Goal: Use online tool/utility: Utilize a website feature to perform a specific function

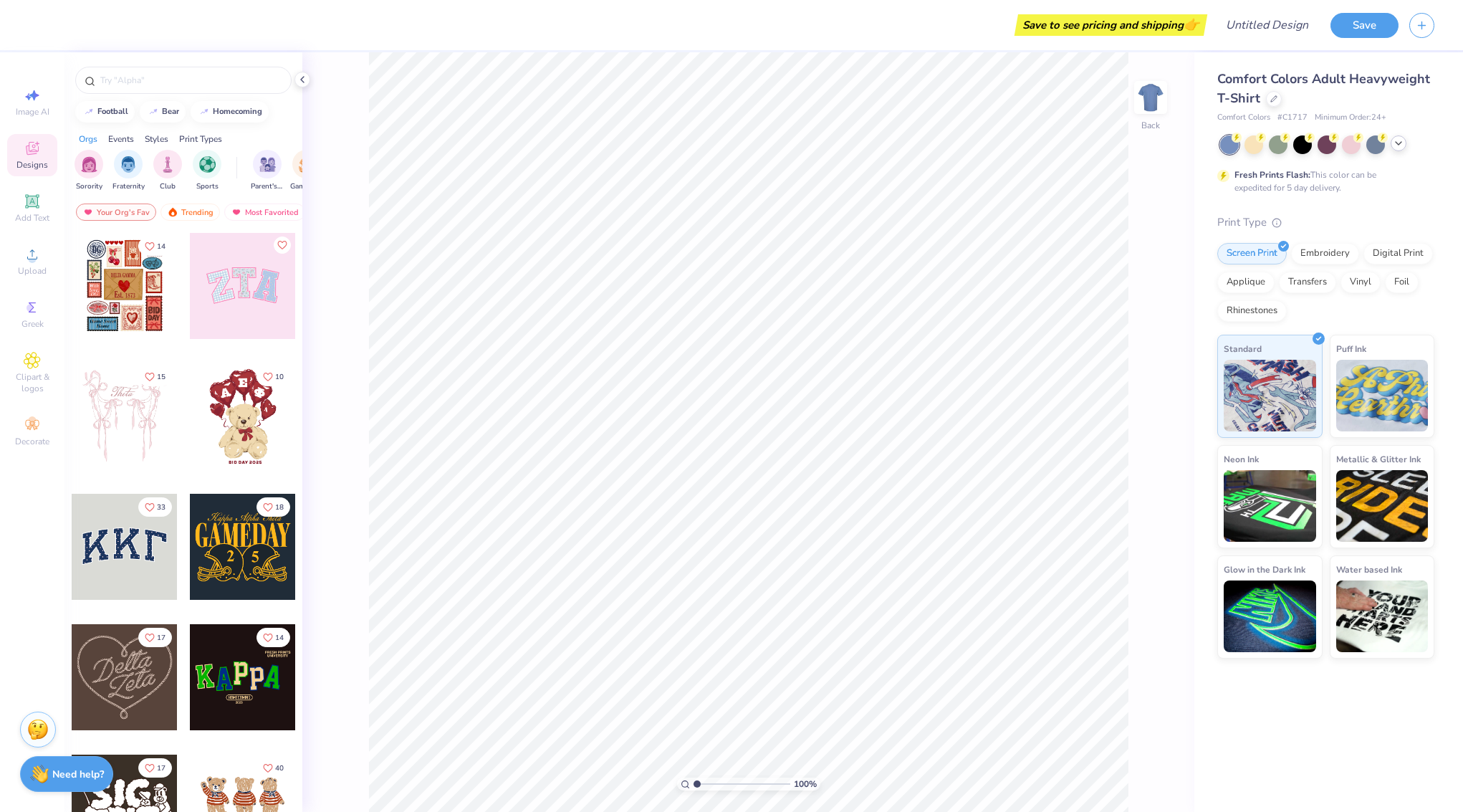
click at [1400, 142] on icon at bounding box center [1398, 142] width 11 height 11
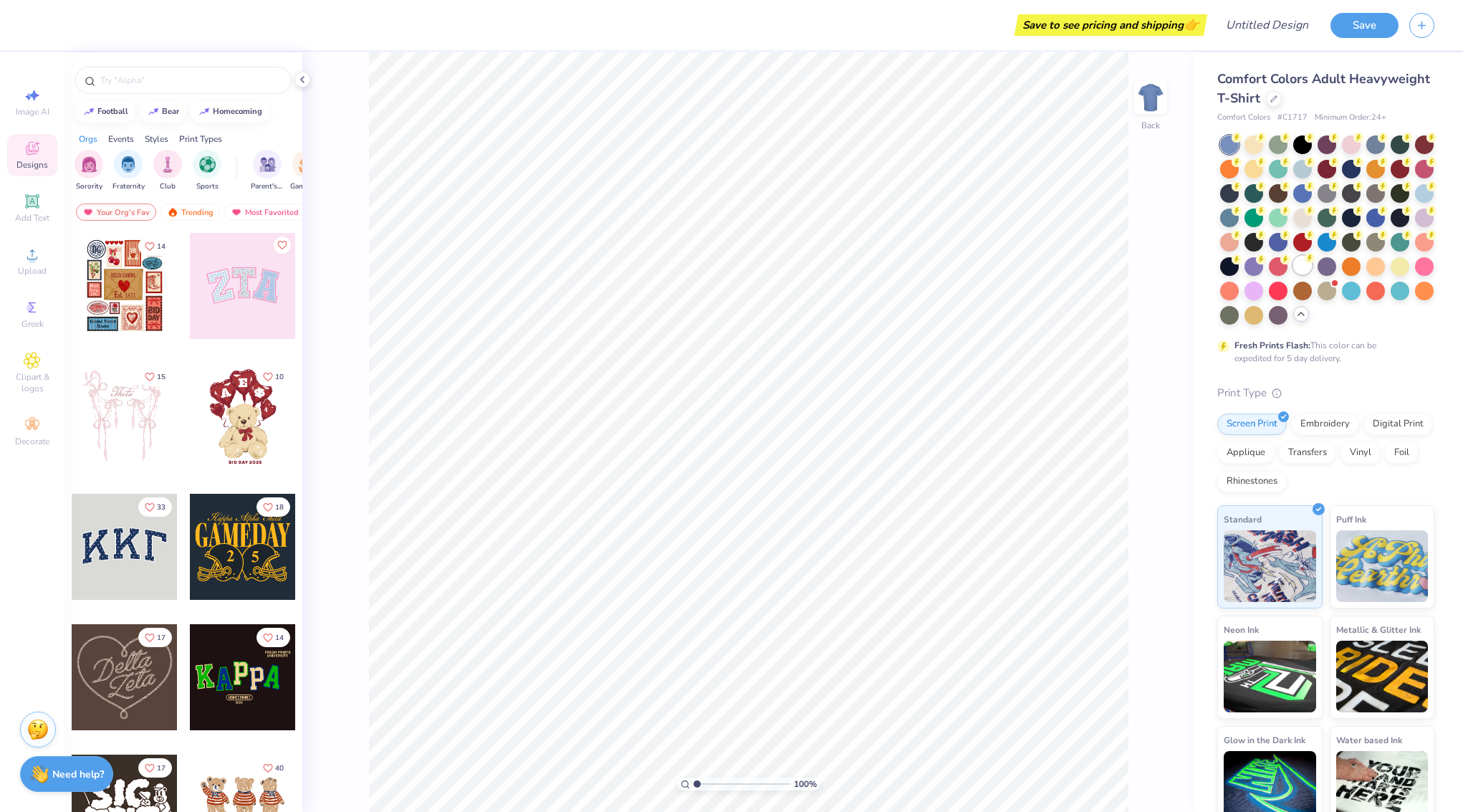
click at [1305, 267] on div at bounding box center [1302, 265] width 19 height 19
click at [178, 80] on input "text" at bounding box center [190, 80] width 183 height 14
type input "big little"
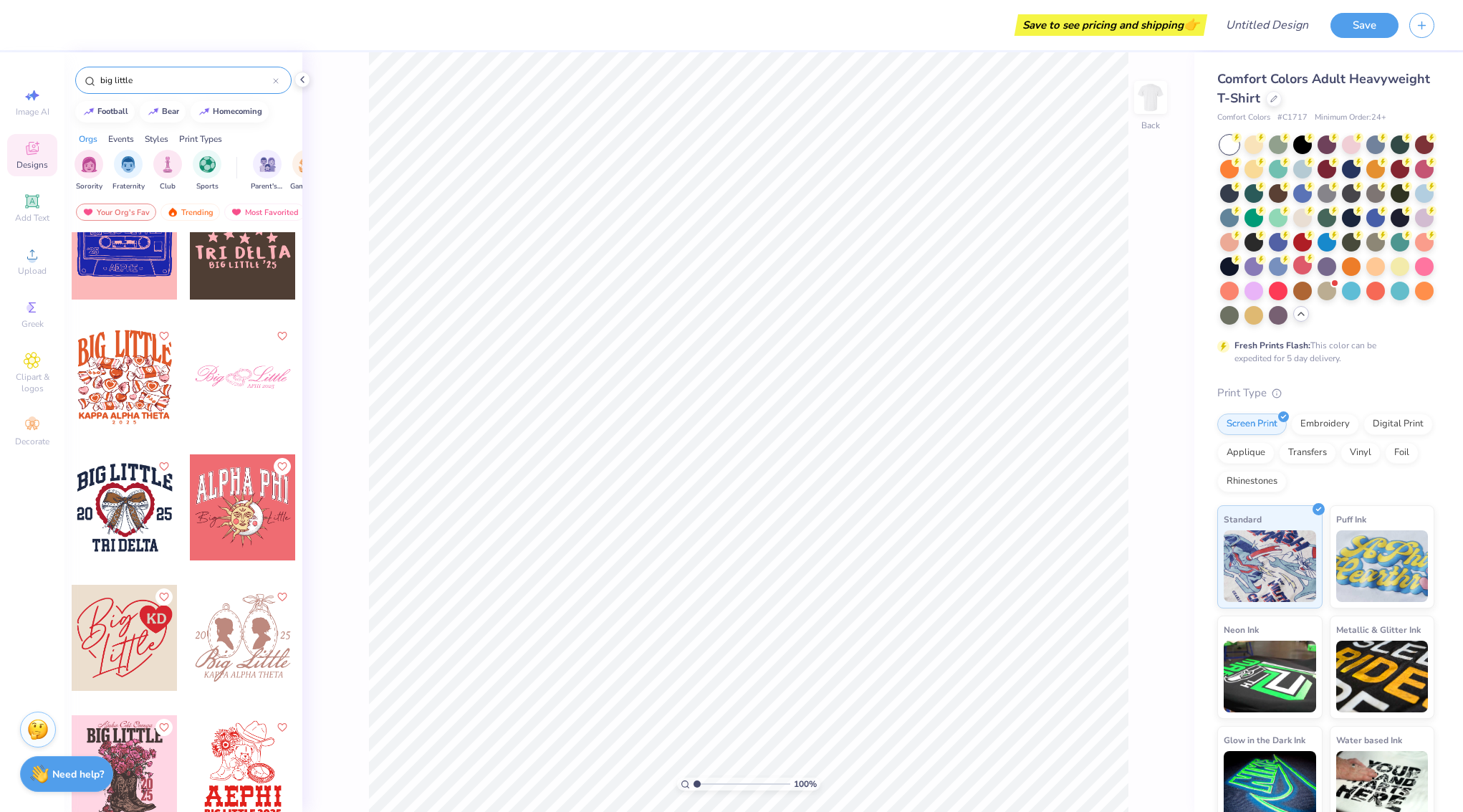
scroll to position [5524, 0]
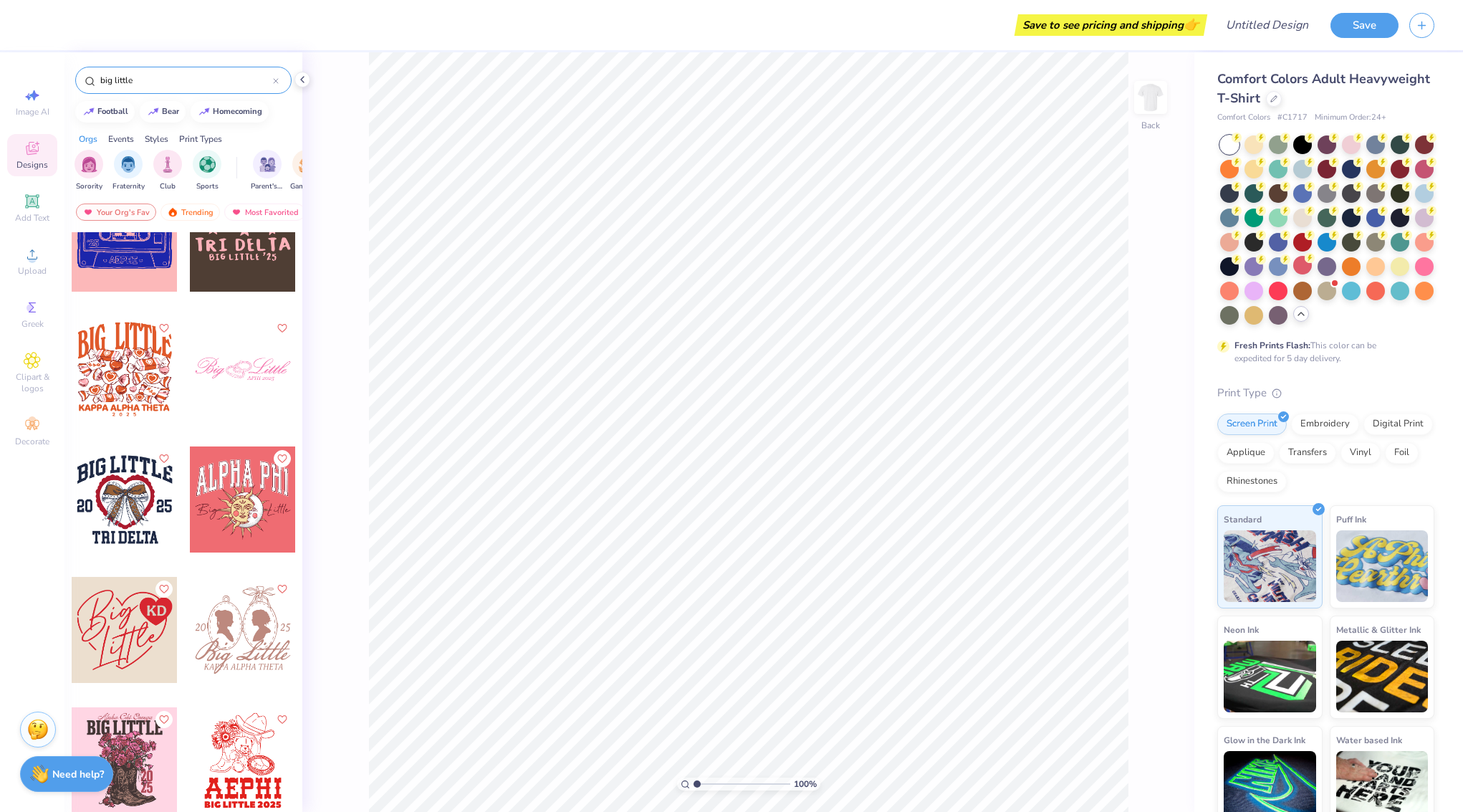
click at [235, 370] on div at bounding box center [243, 369] width 106 height 106
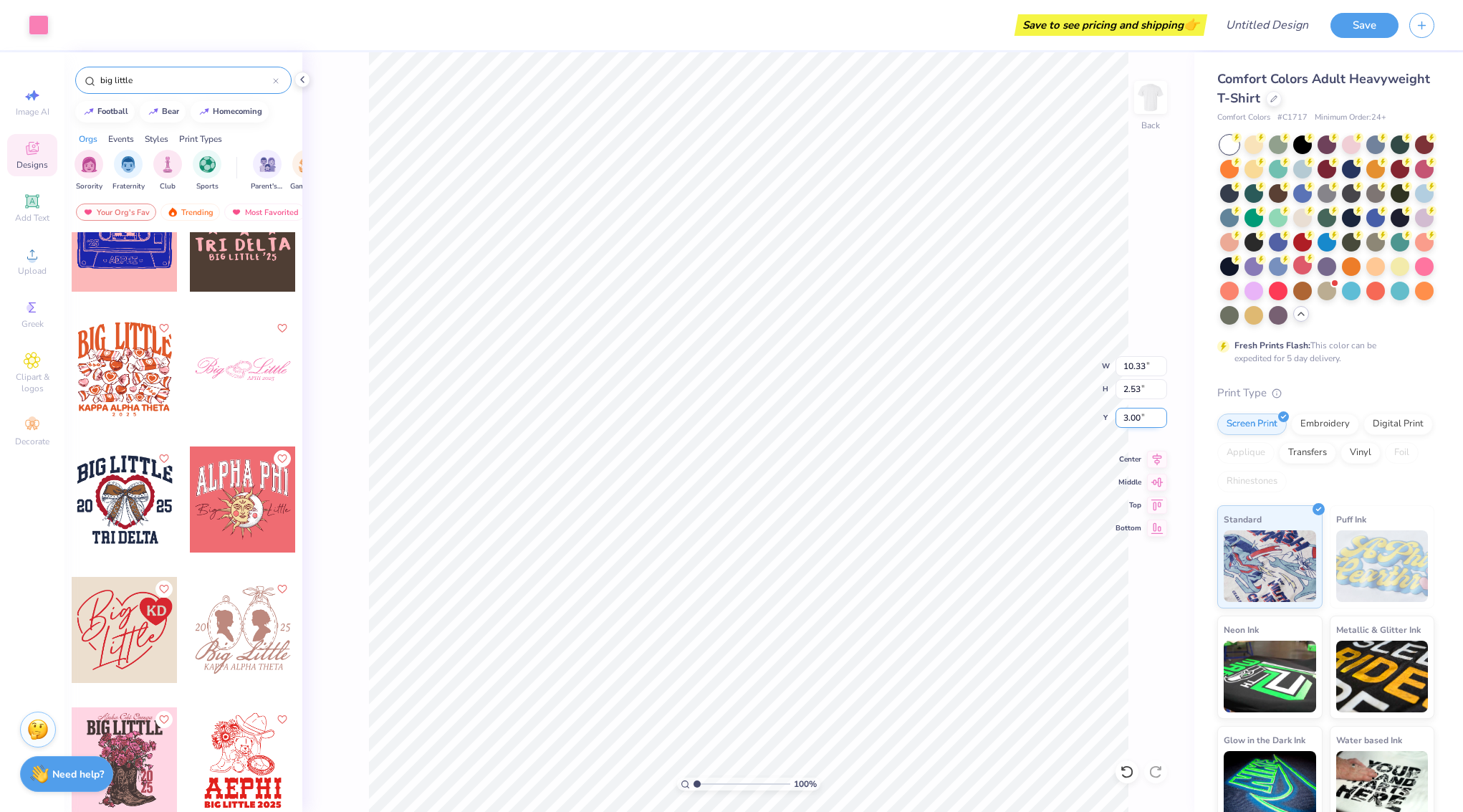
click at [1117, 413] on div "100 % Back W 10.33 10.33 " H 2.53 2.53 " Y 3.00 3.00 " Center Middle Top Bottom" at bounding box center [748, 431] width 892 height 759
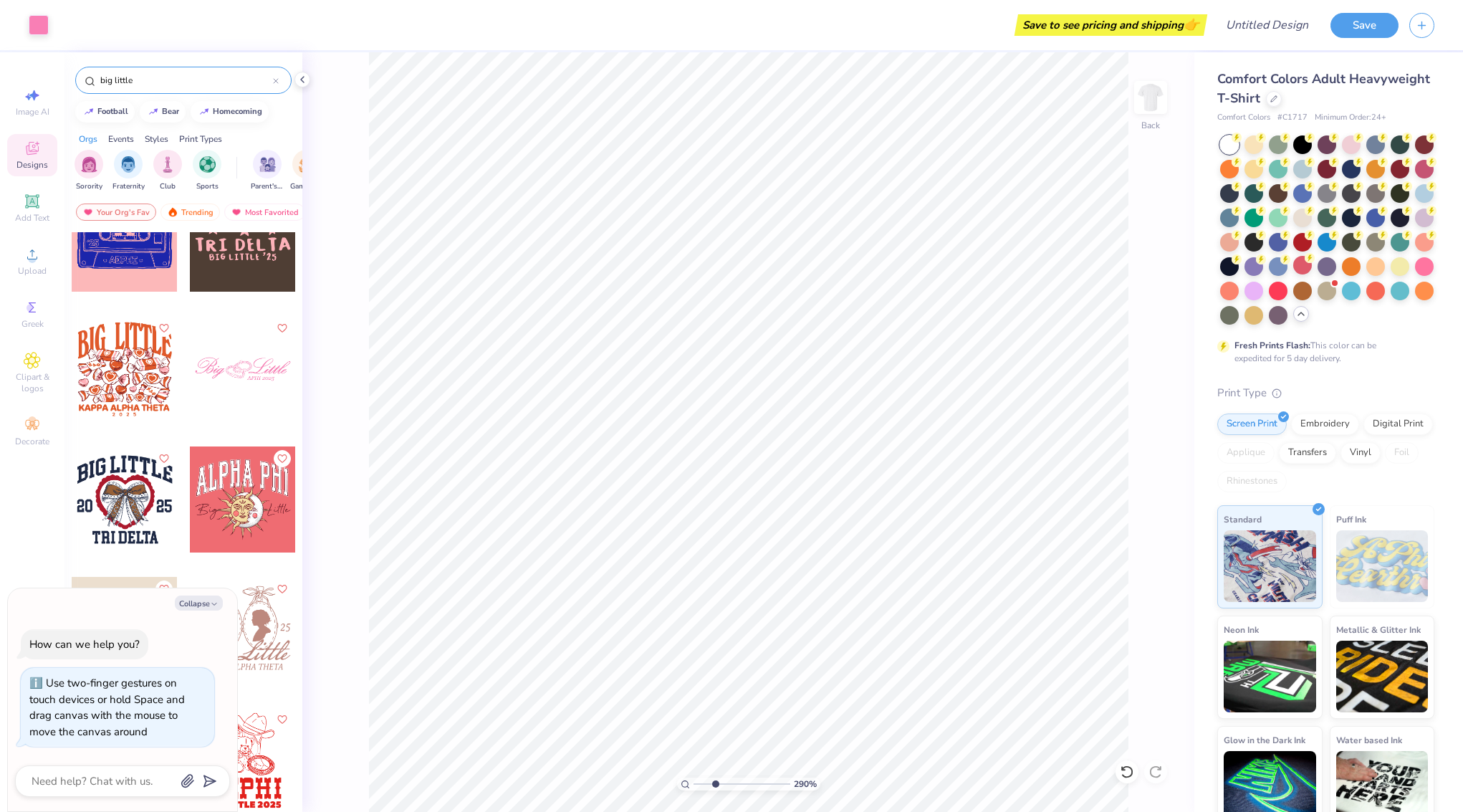
drag, startPoint x: 701, startPoint y: 779, endPoint x: 715, endPoint y: 777, distance: 14.1
click at [715, 777] on input "range" at bounding box center [742, 783] width 97 height 13
drag, startPoint x: 716, startPoint y: 782, endPoint x: 761, endPoint y: 780, distance: 45.0
click at [761, 780] on input "range" at bounding box center [742, 783] width 97 height 13
type input "1.11"
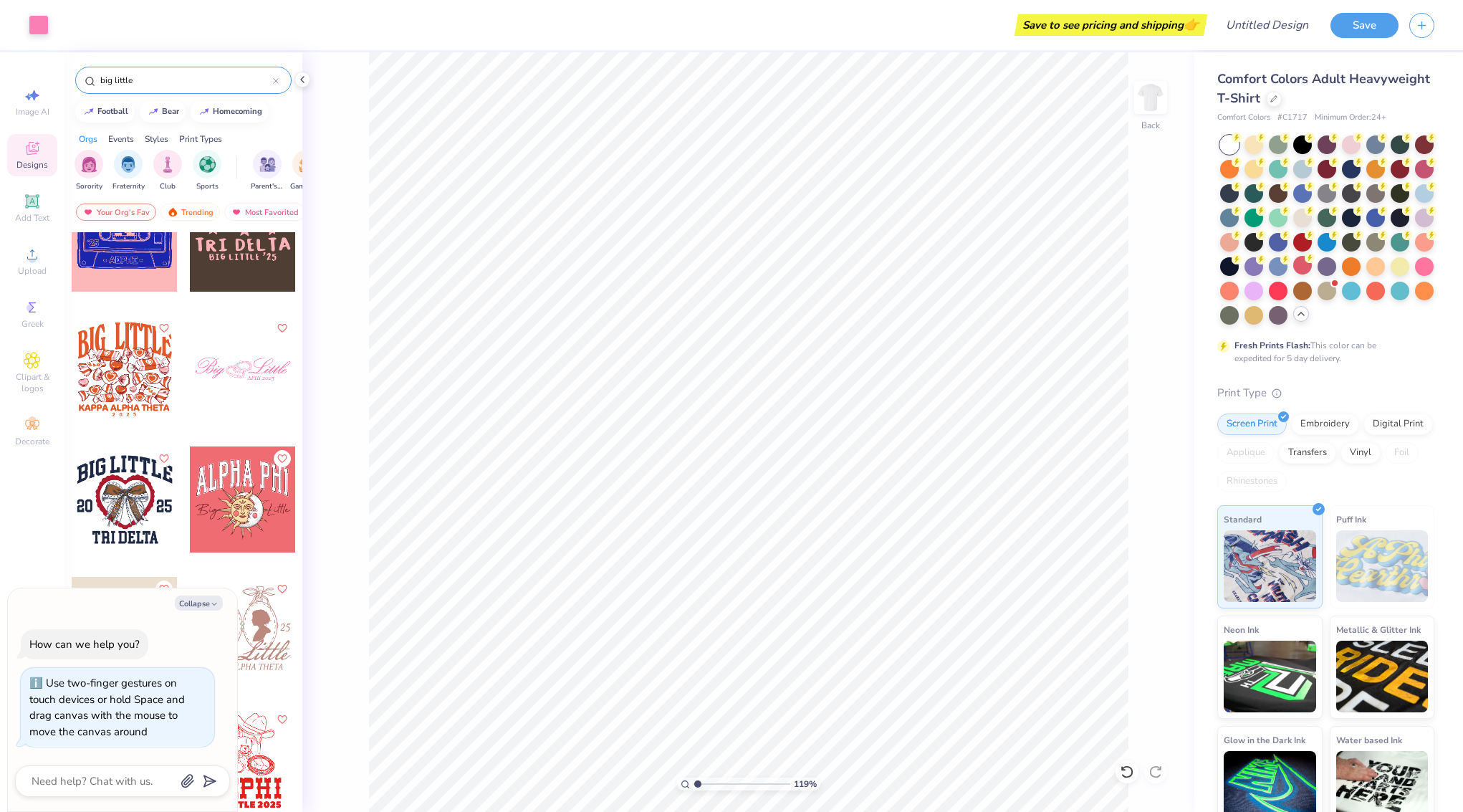
drag, startPoint x: 761, startPoint y: 784, endPoint x: 698, endPoint y: 776, distance: 63.5
click at [698, 776] on div "119 %" at bounding box center [748, 431] width 759 height 759
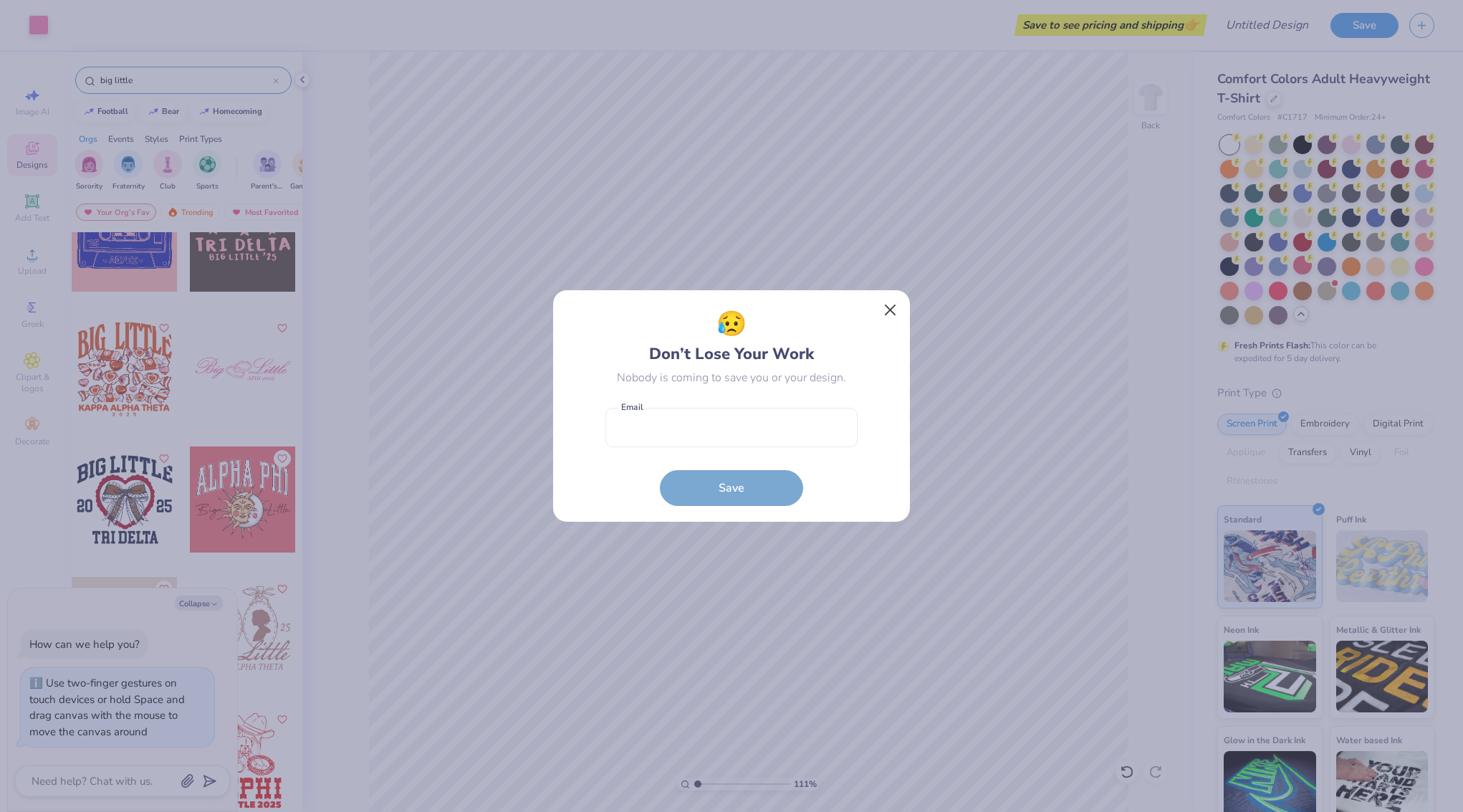
click at [891, 310] on button "Close" at bounding box center [891, 310] width 27 height 27
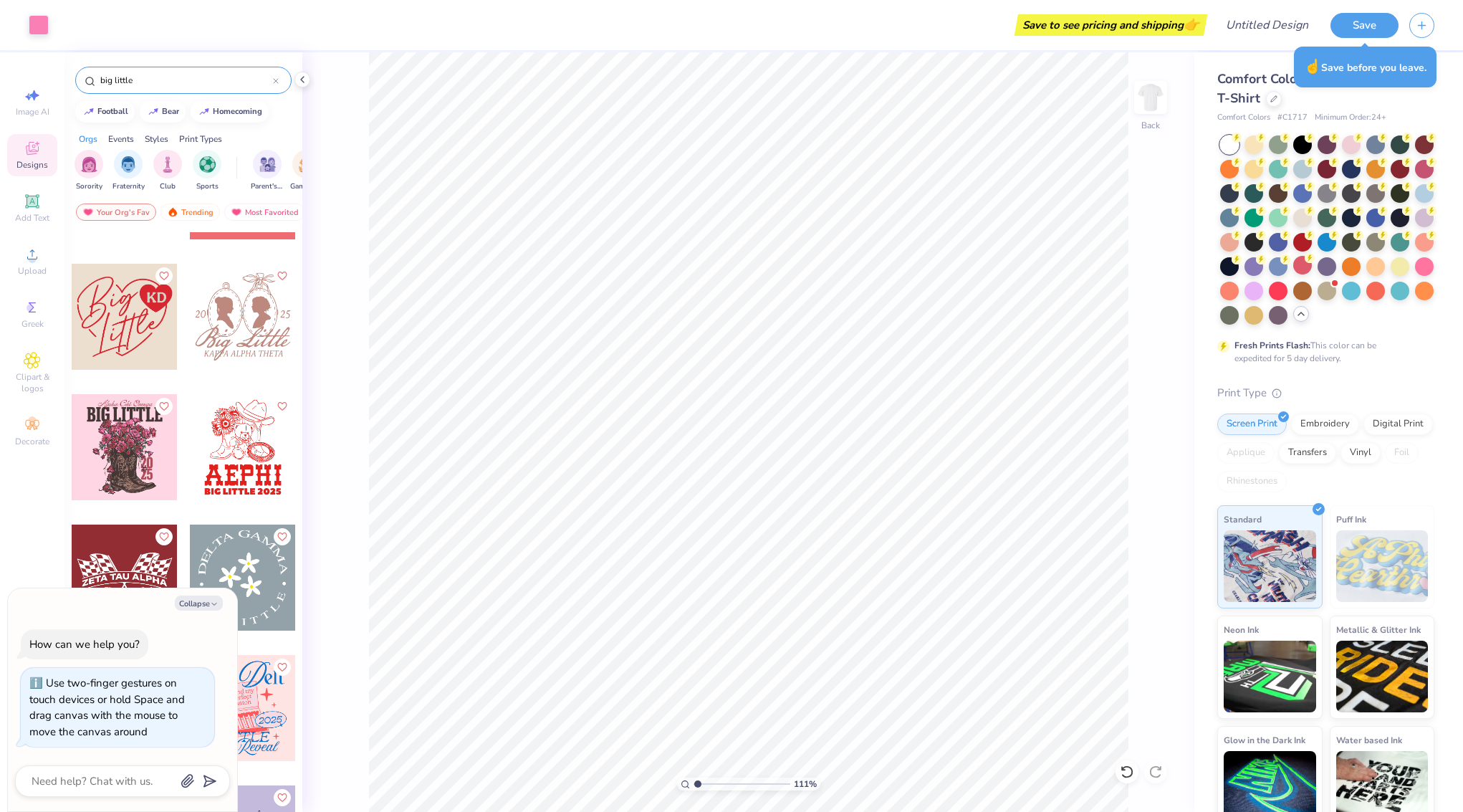
scroll to position [5838, 0]
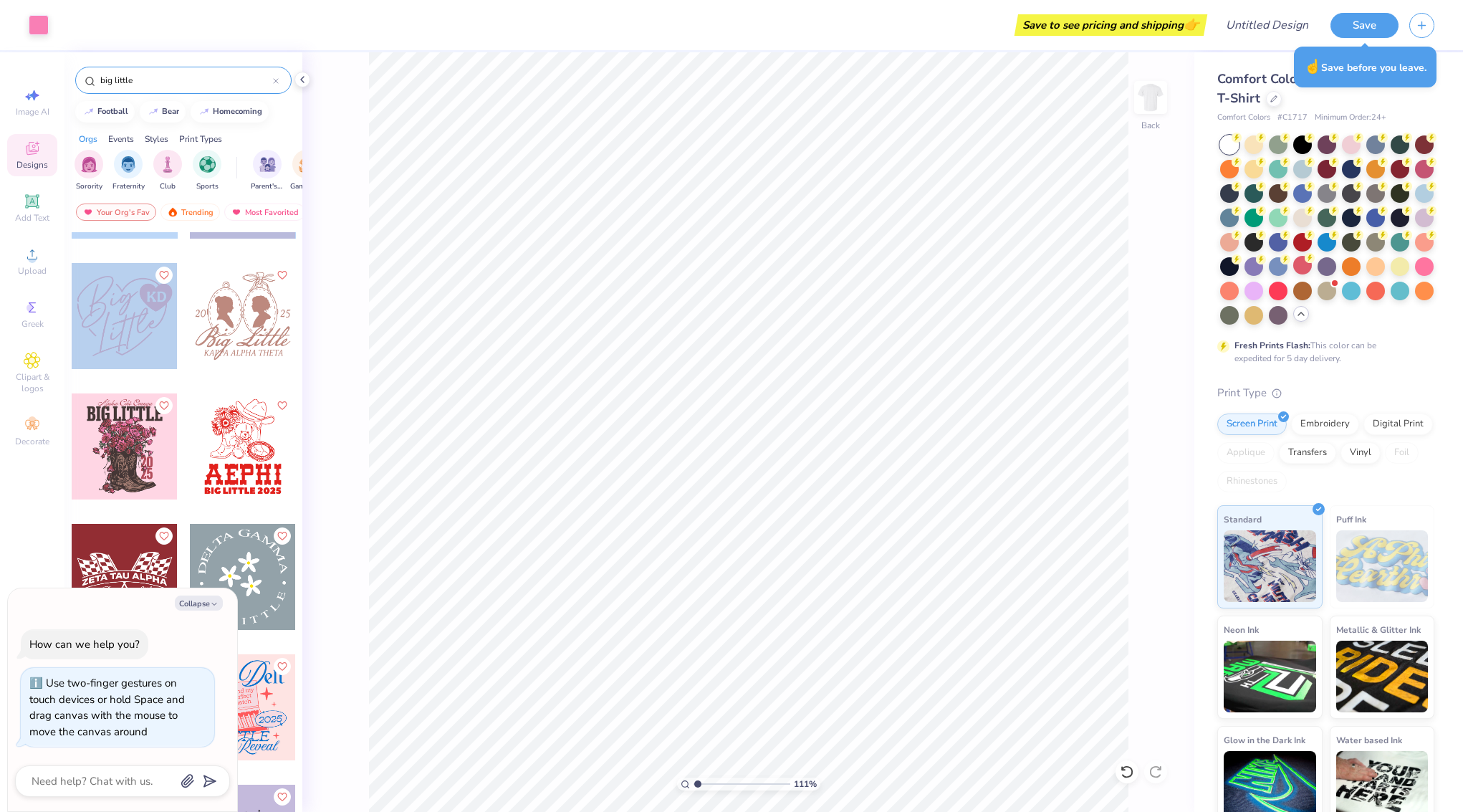
click at [132, 320] on div "19" at bounding box center [183, 548] width 238 height 633
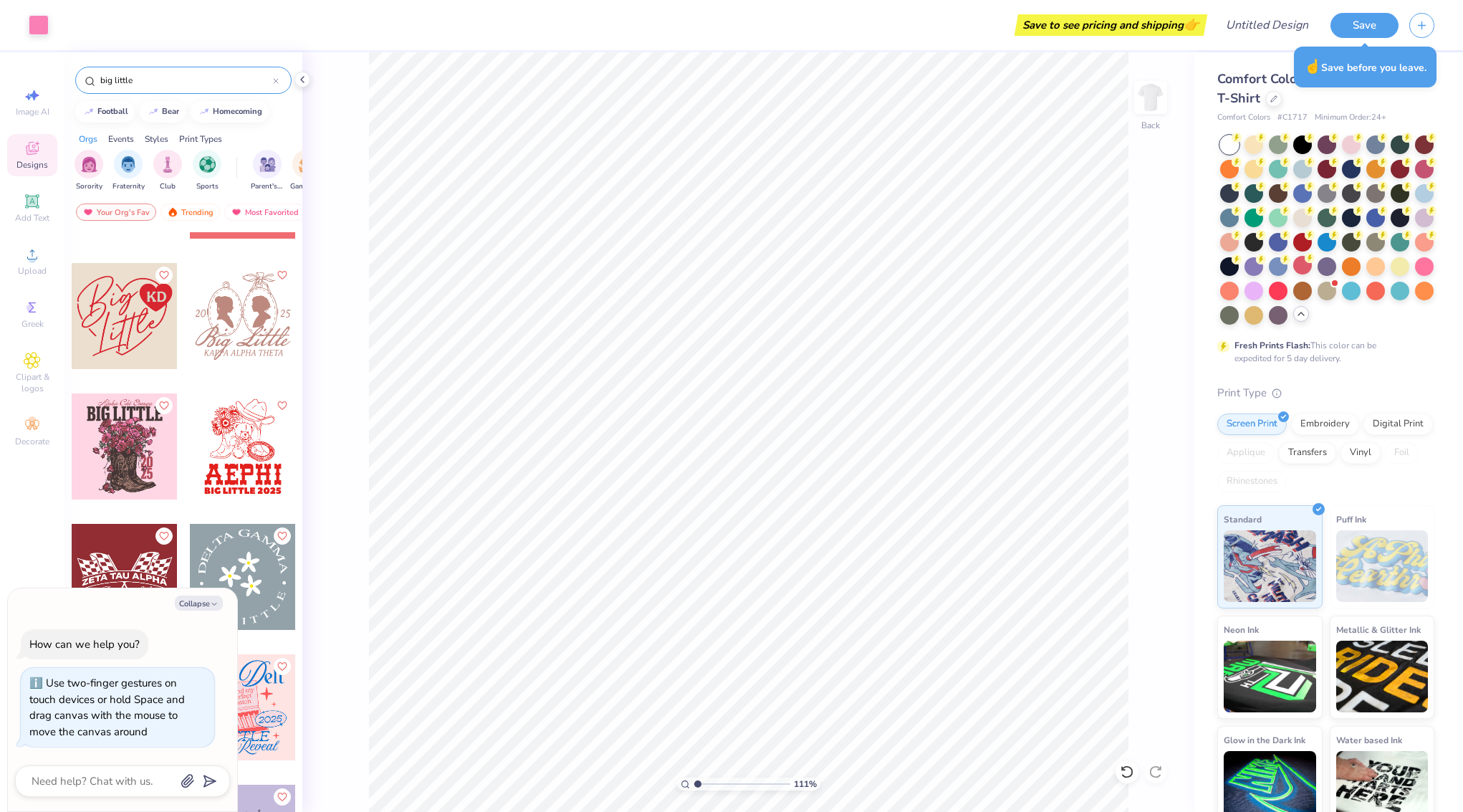
click at [115, 326] on div at bounding box center [124, 316] width 106 height 106
type textarea "x"
type input "6.93"
type textarea "x"
type input "10.33"
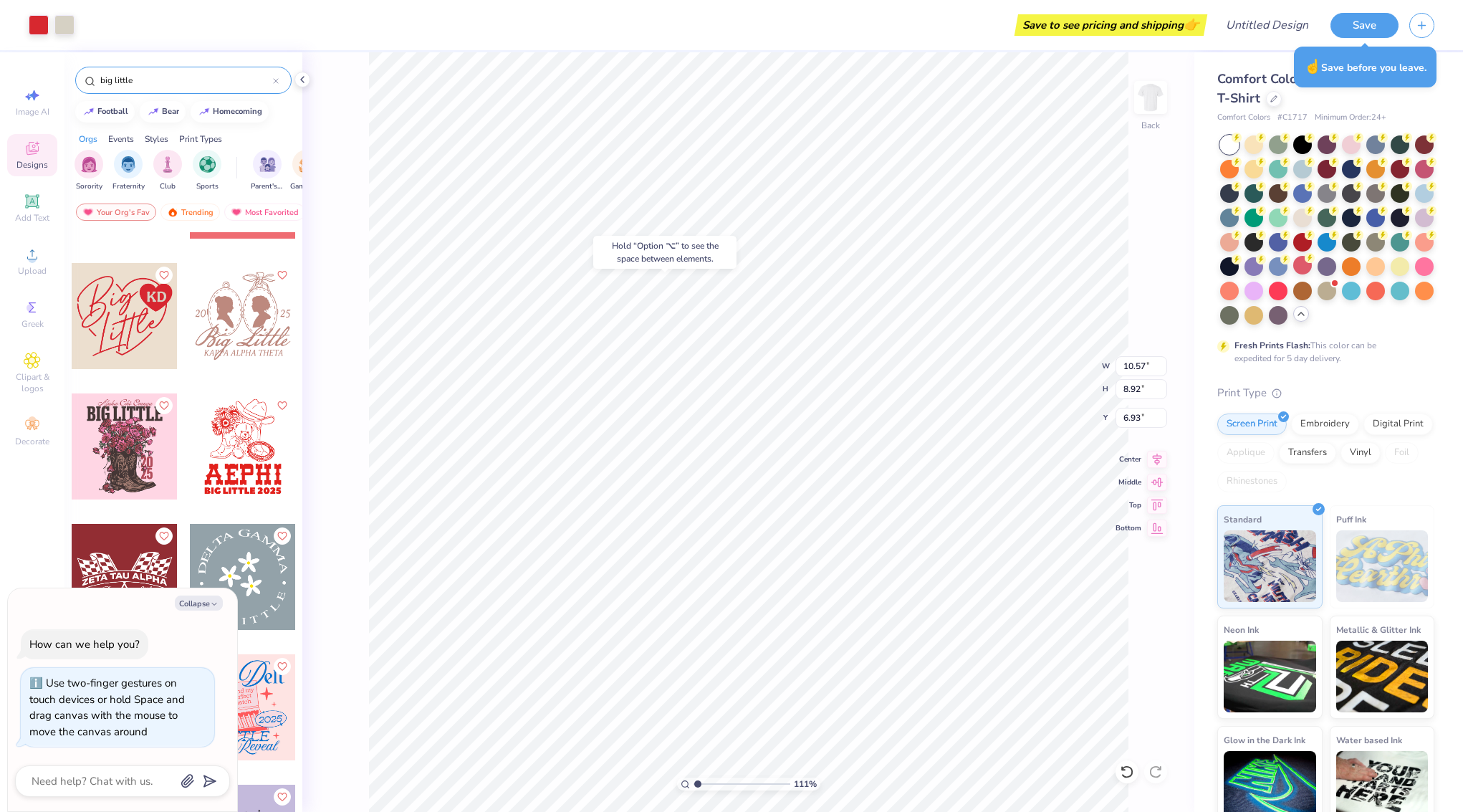
type input "2.53"
type input "3.00"
type textarea "x"
type input "3.34"
type textarea "x"
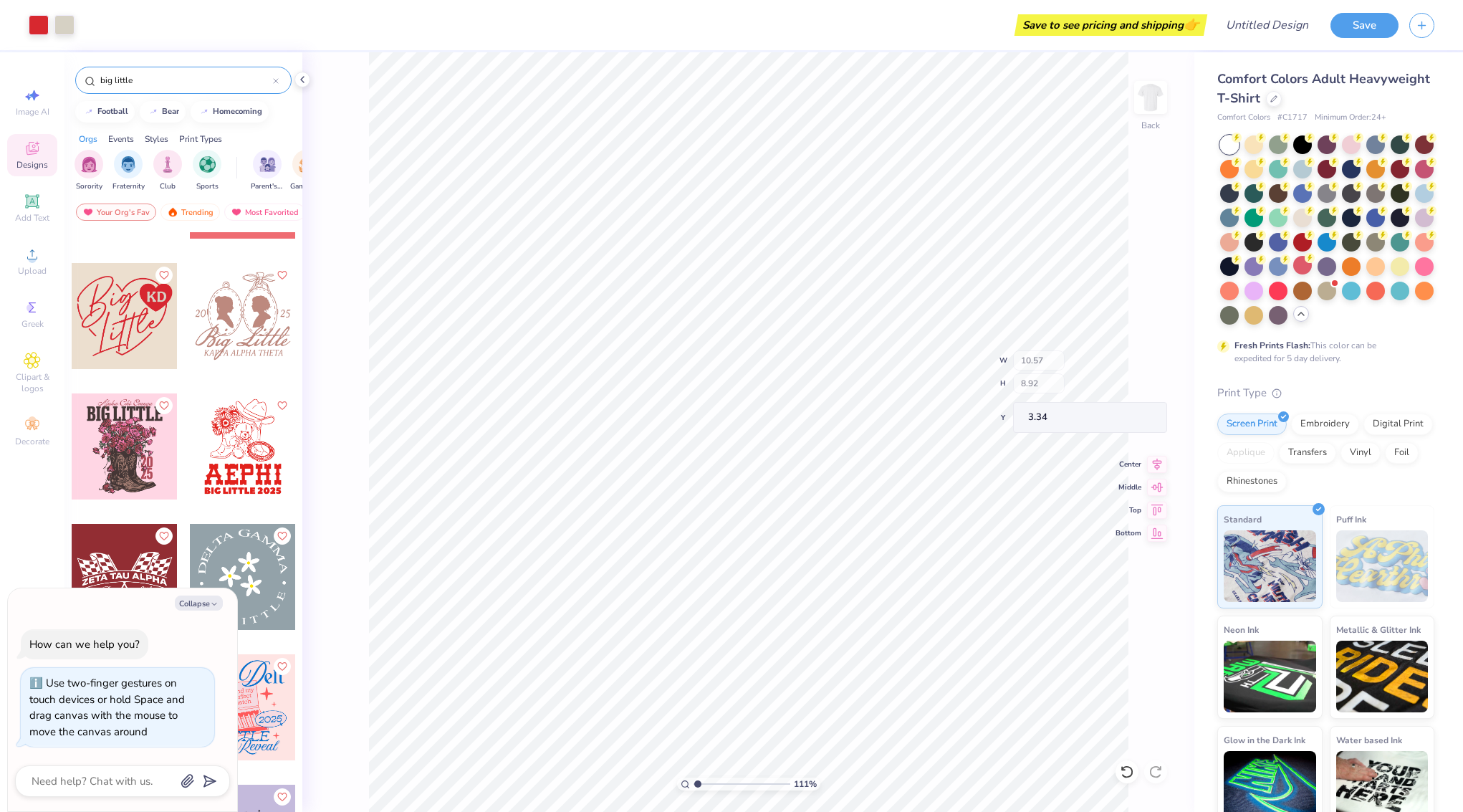
type input "2.11"
type input "1.15"
type input "5.06"
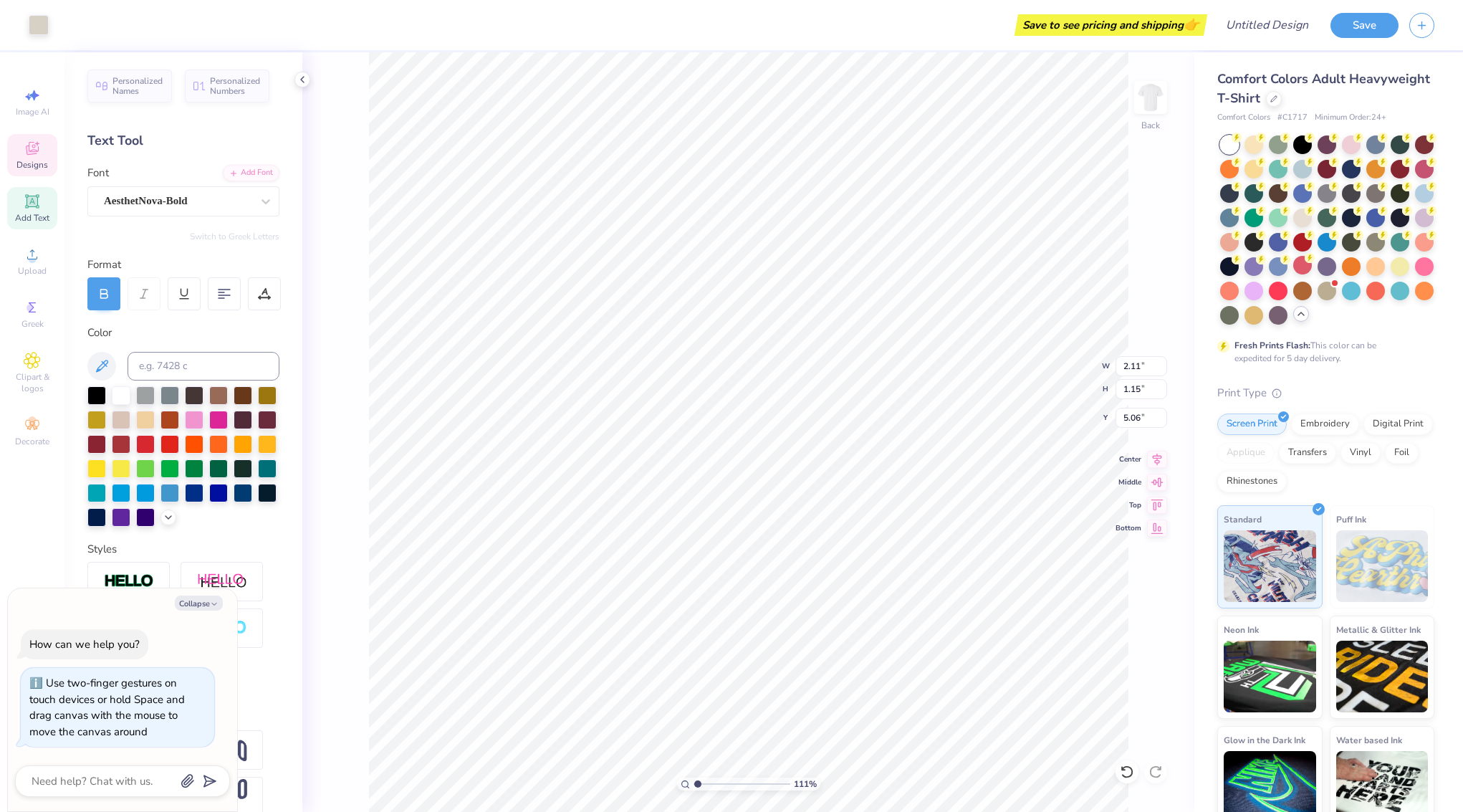
type textarea "x"
type input "5.16"
type textarea "x"
type input "2.3"
drag, startPoint x: 697, startPoint y: 783, endPoint x: 710, endPoint y: 782, distance: 13.0
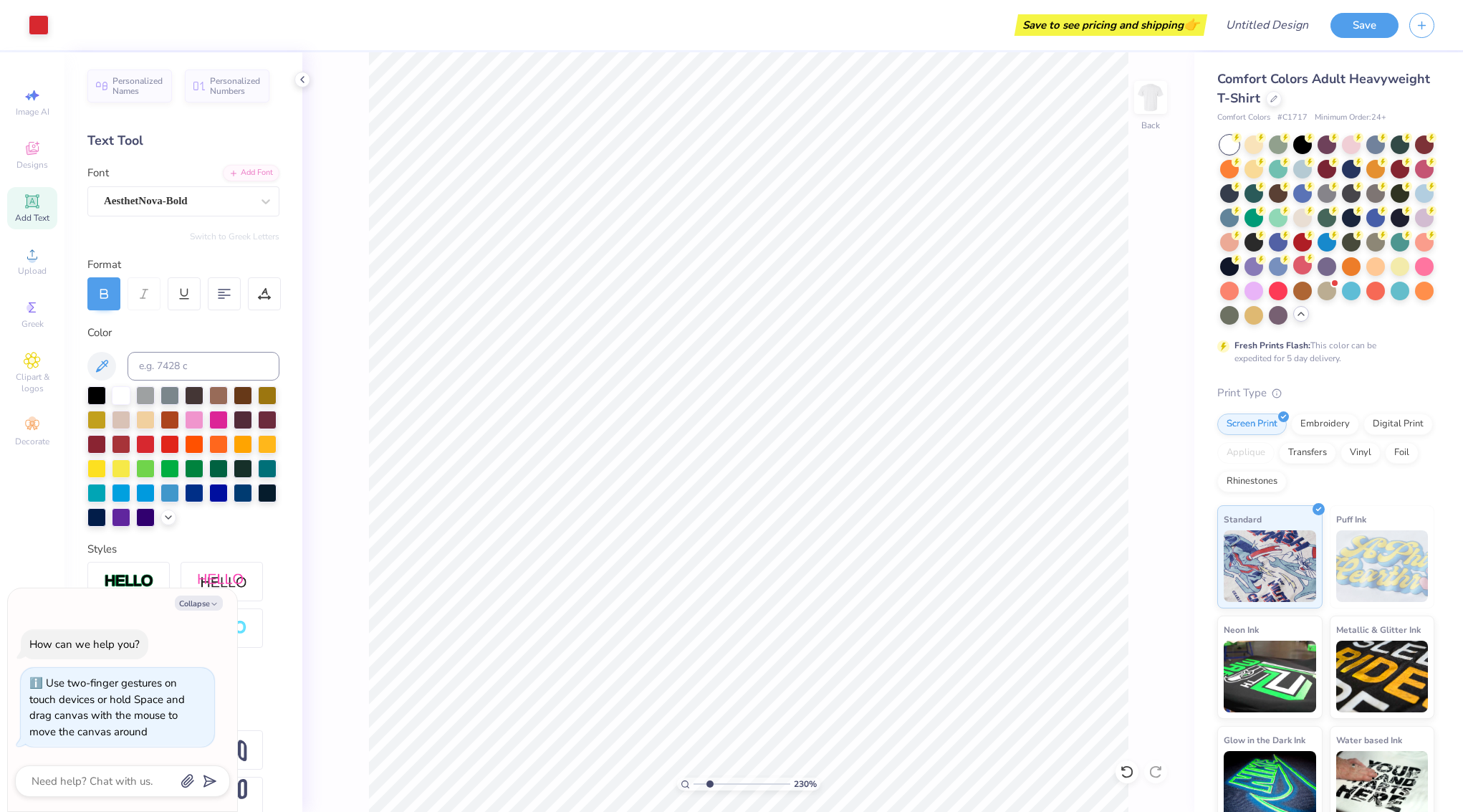
click at [710, 782] on input "range" at bounding box center [742, 783] width 97 height 13
type textarea "x"
drag, startPoint x: 709, startPoint y: 783, endPoint x: 681, endPoint y: 778, distance: 28.4
type input "1"
click at [695, 782] on input "range" at bounding box center [742, 783] width 97 height 13
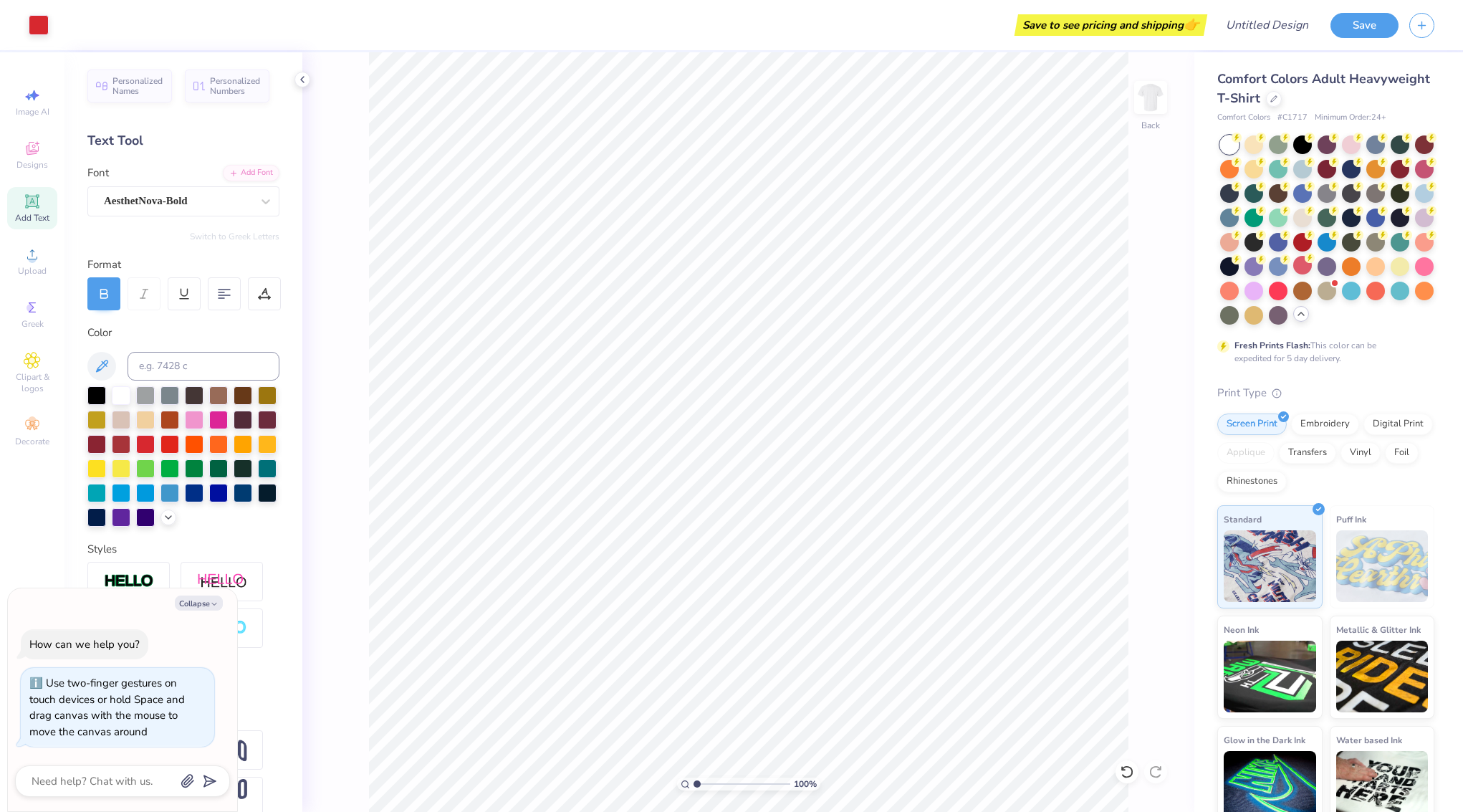
click at [360, 609] on div "100 % Back" at bounding box center [748, 431] width 892 height 759
type textarea "x"
type input "6.78"
type input "5.75"
type input "3.34"
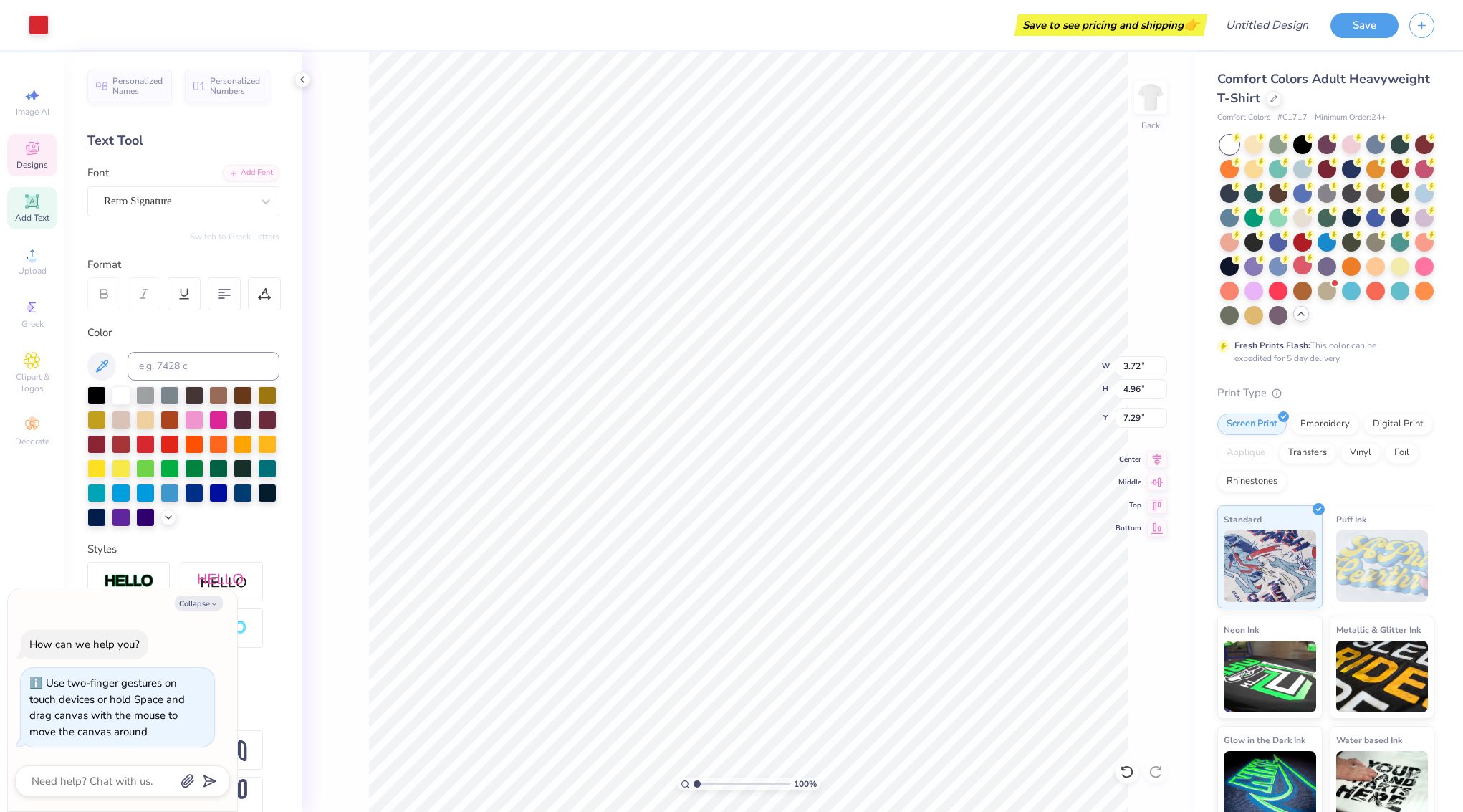
type textarea "x"
type input "7.21"
click at [32, 142] on icon at bounding box center [32, 148] width 13 height 13
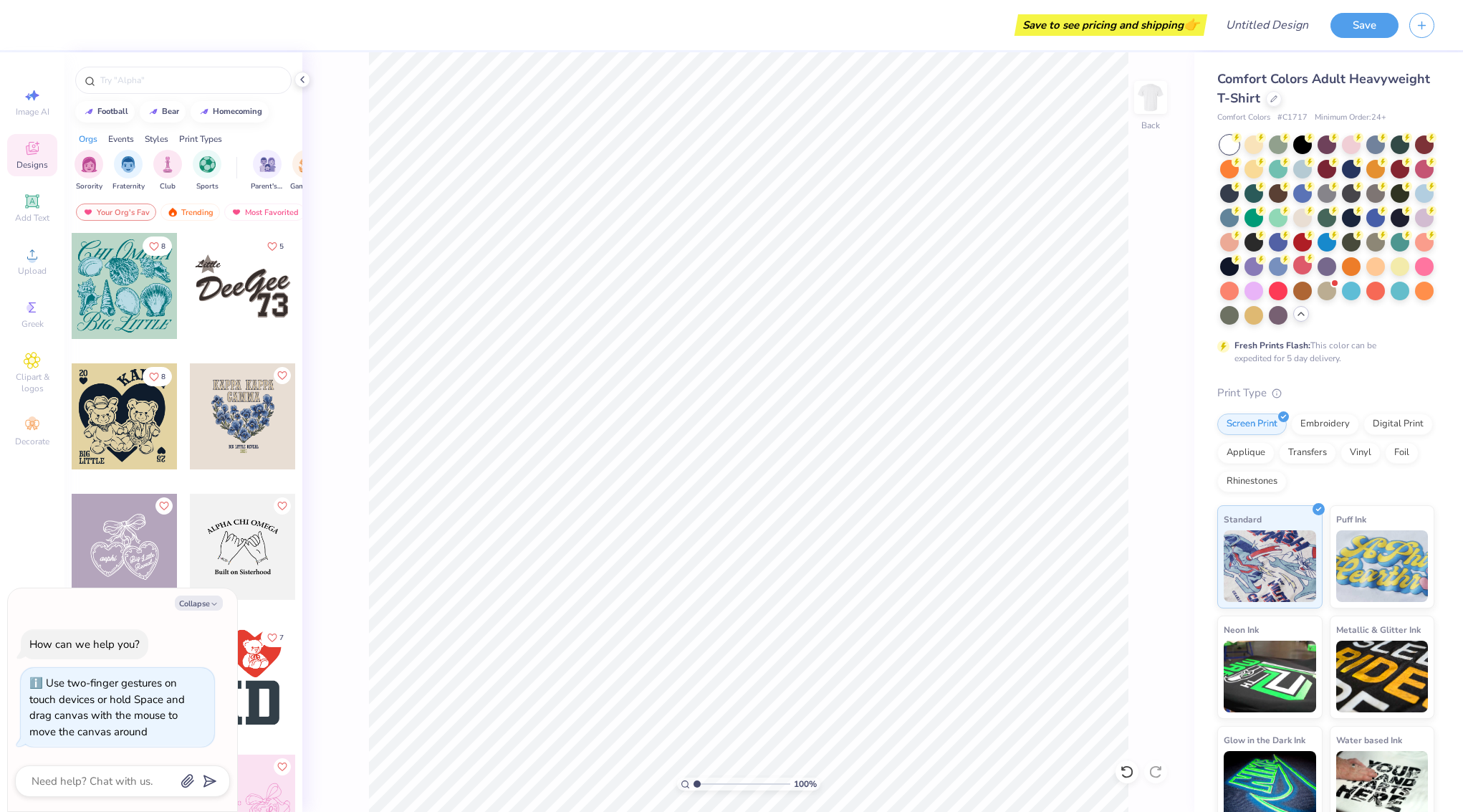
type textarea "x"
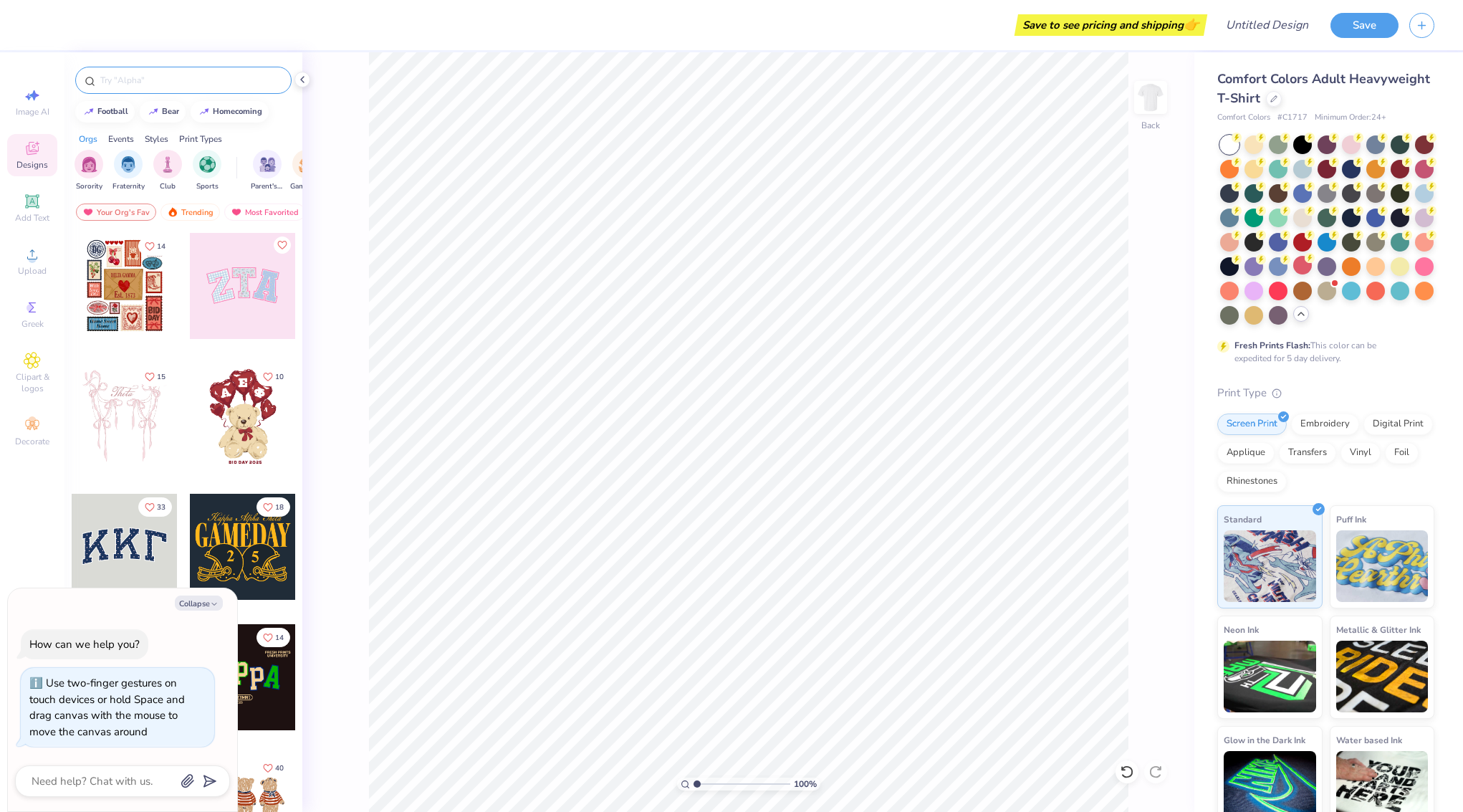
click at [133, 81] on input "text" at bounding box center [190, 80] width 183 height 14
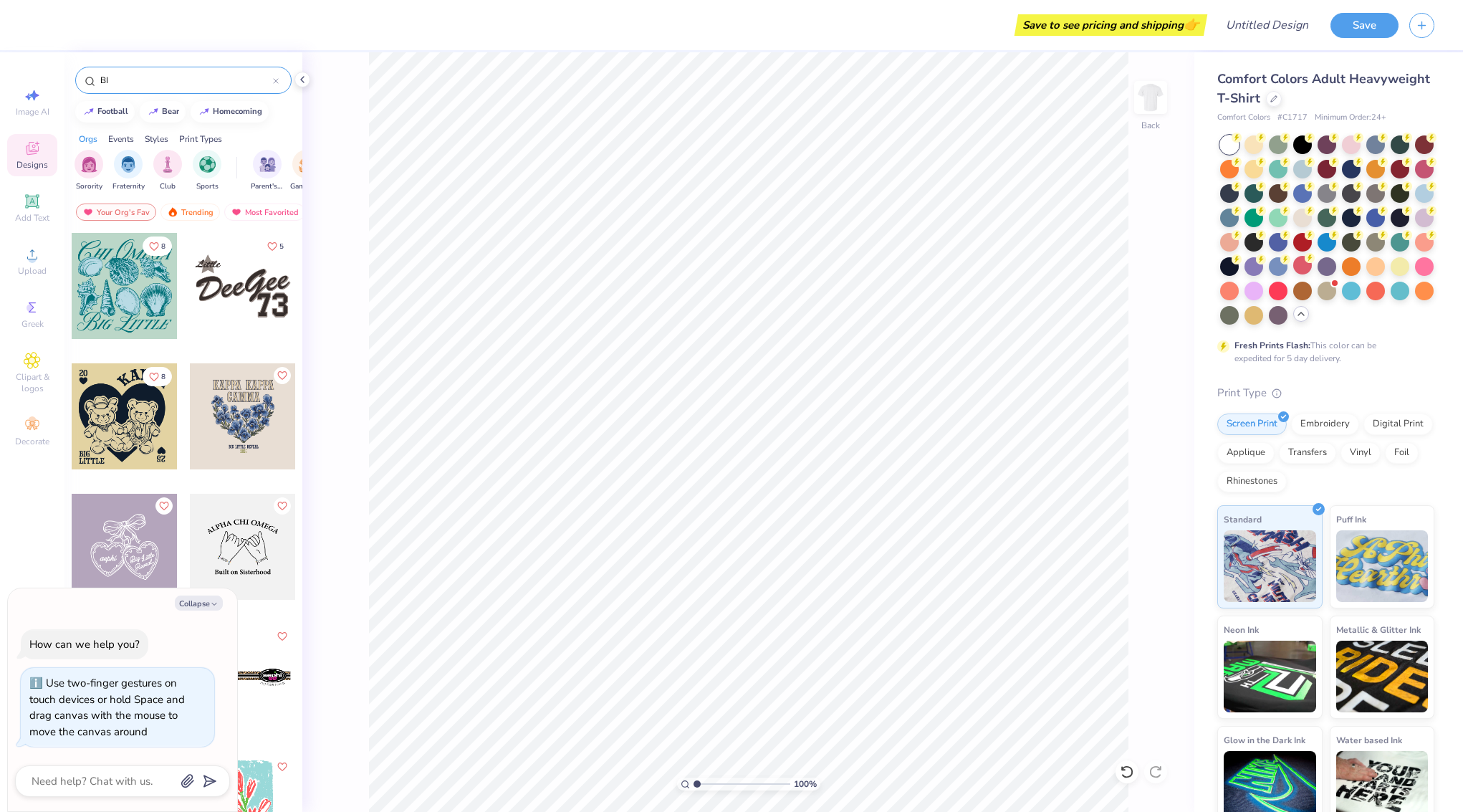
type input "B"
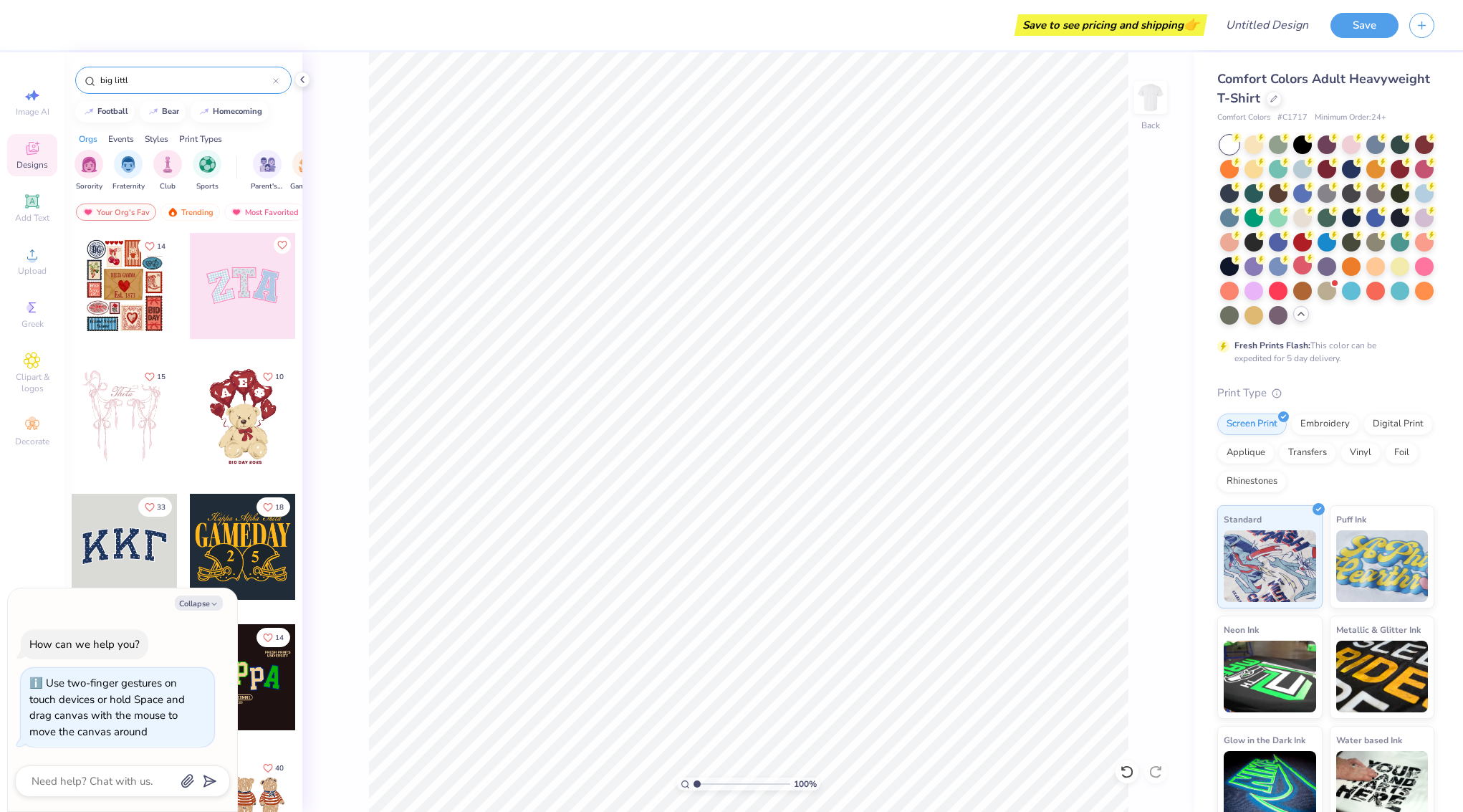
type input "big little"
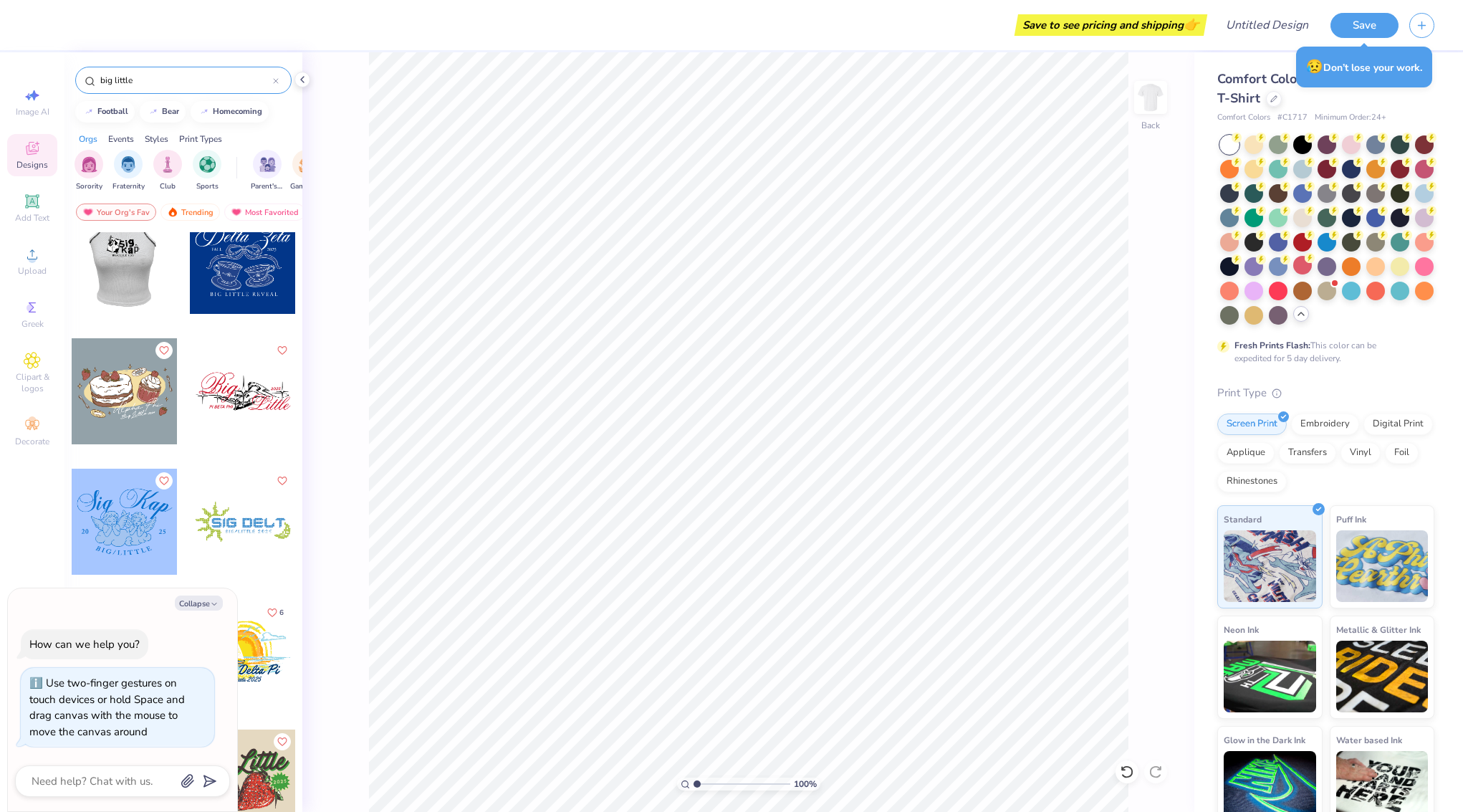
scroll to position [4330, 0]
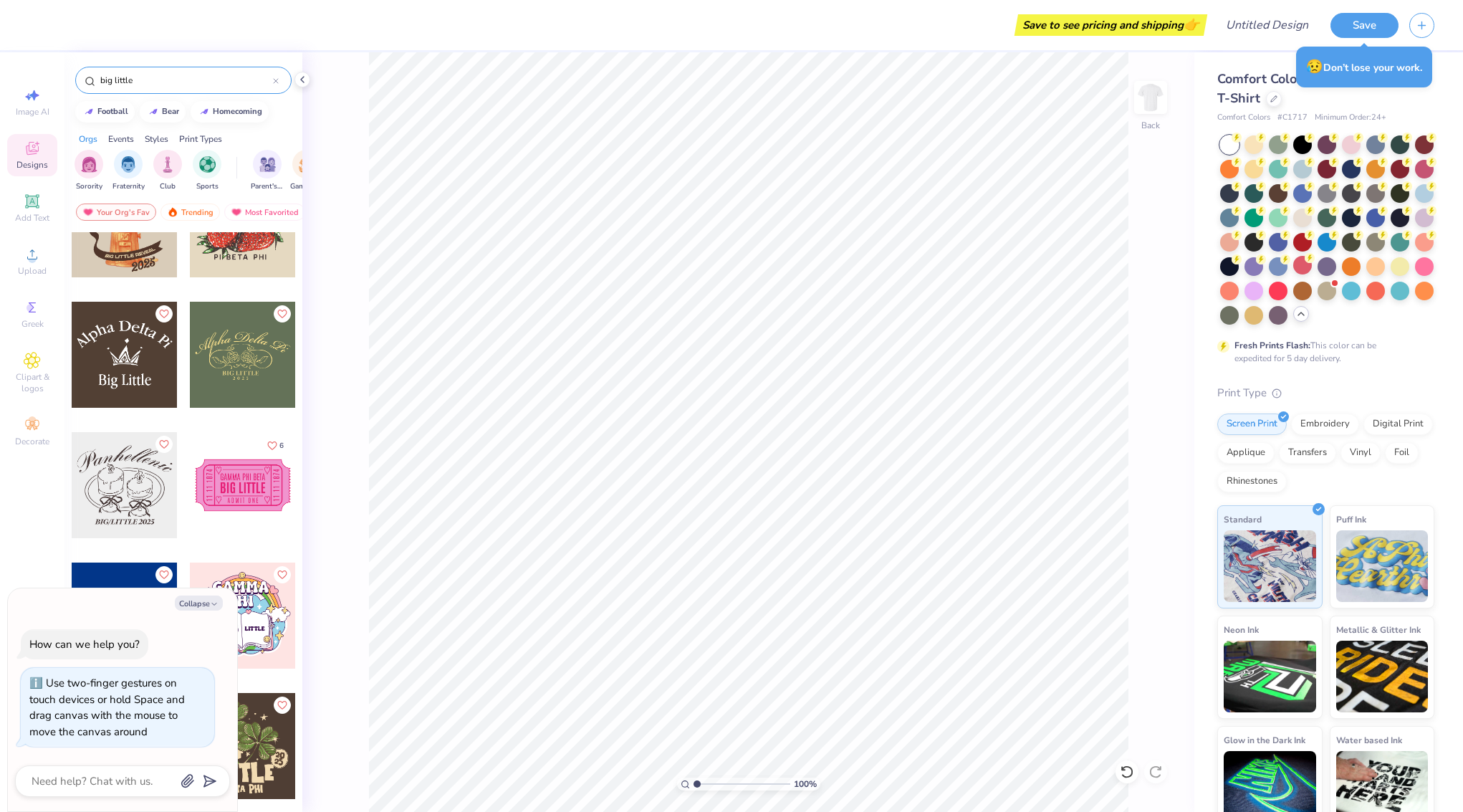
type textarea "x"
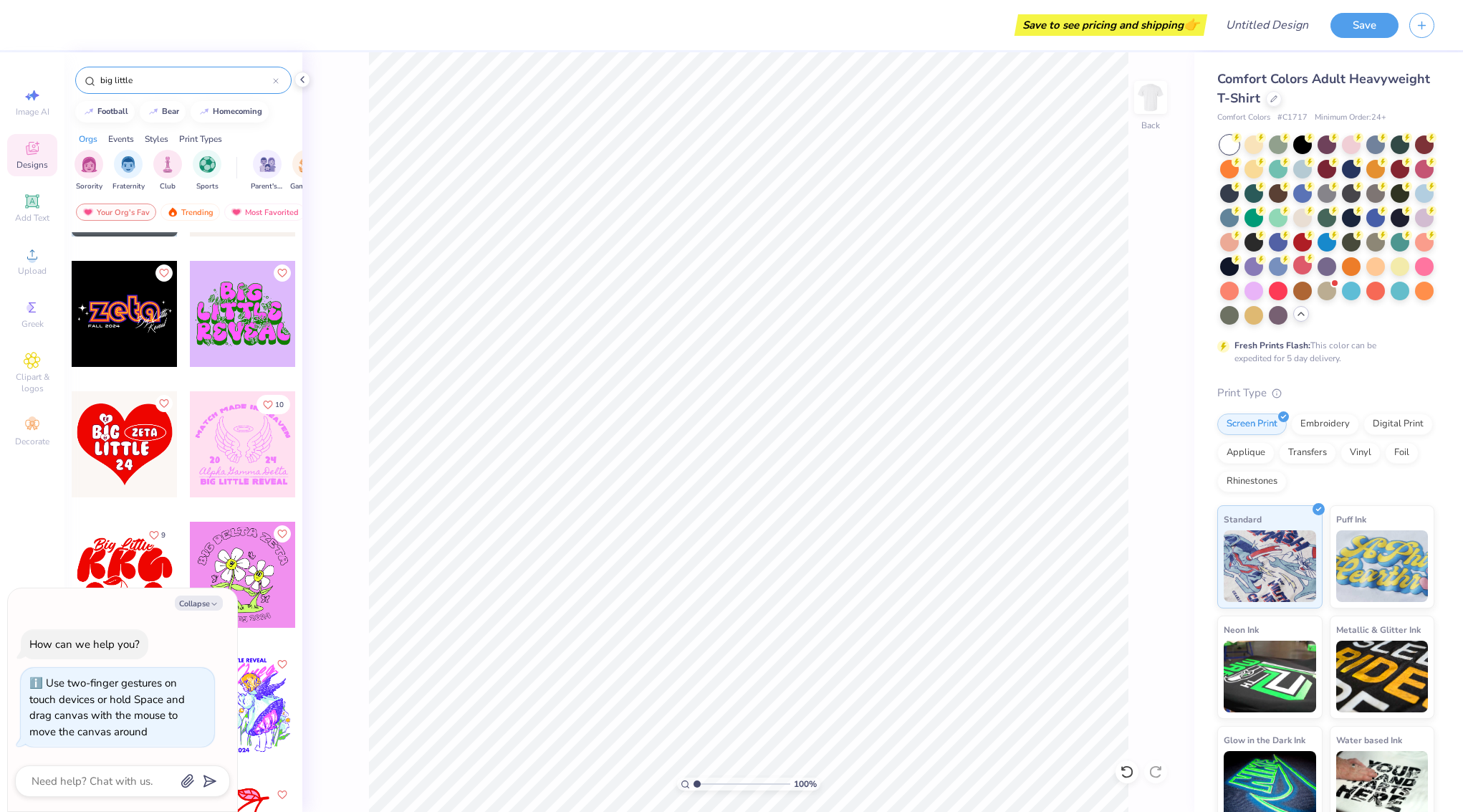
scroll to position [7797, 0]
type input "big little"
click at [244, 320] on div at bounding box center [243, 313] width 106 height 106
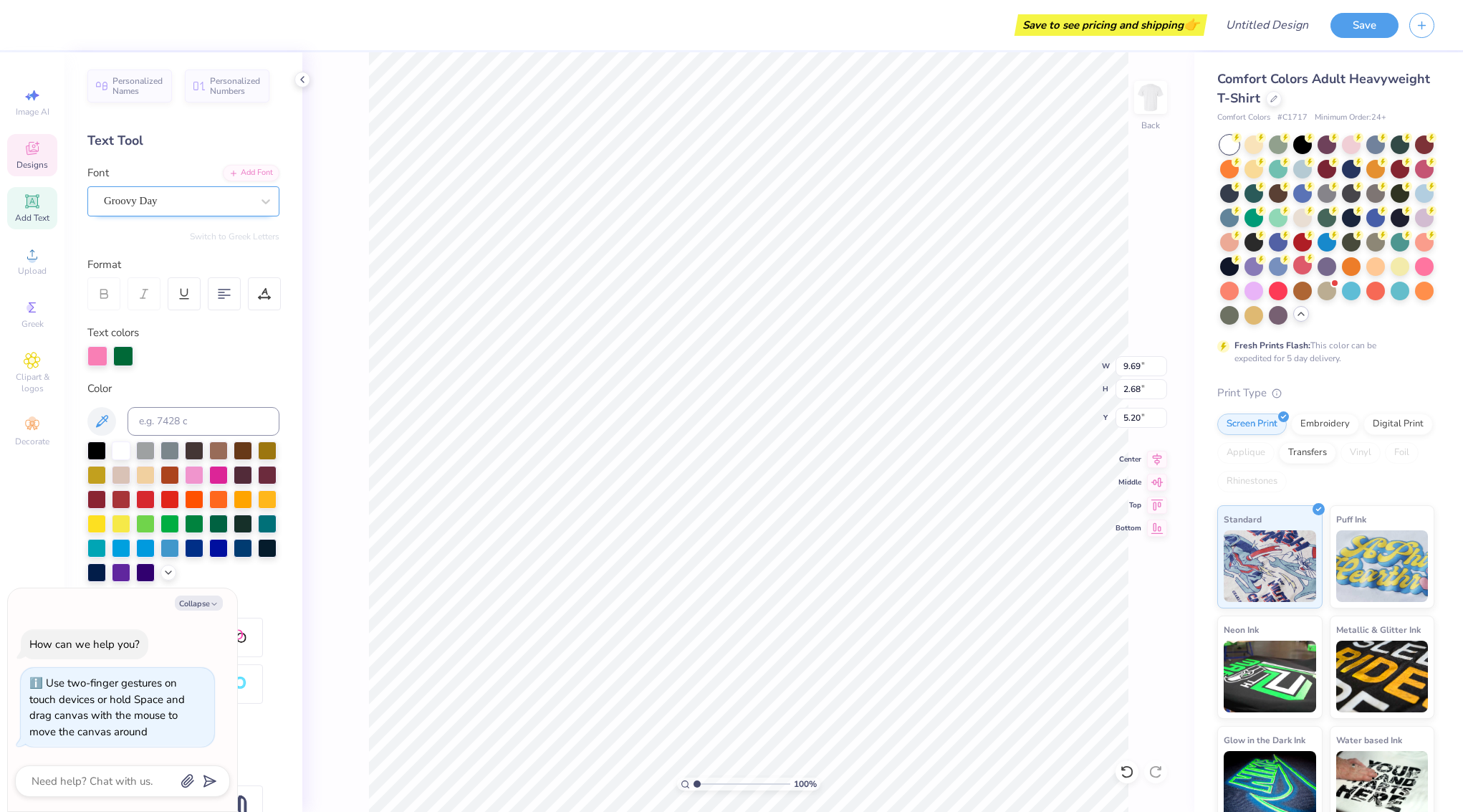
type textarea "x"
type input "10.64"
type input "2.74"
type input "7.47"
type textarea "x"
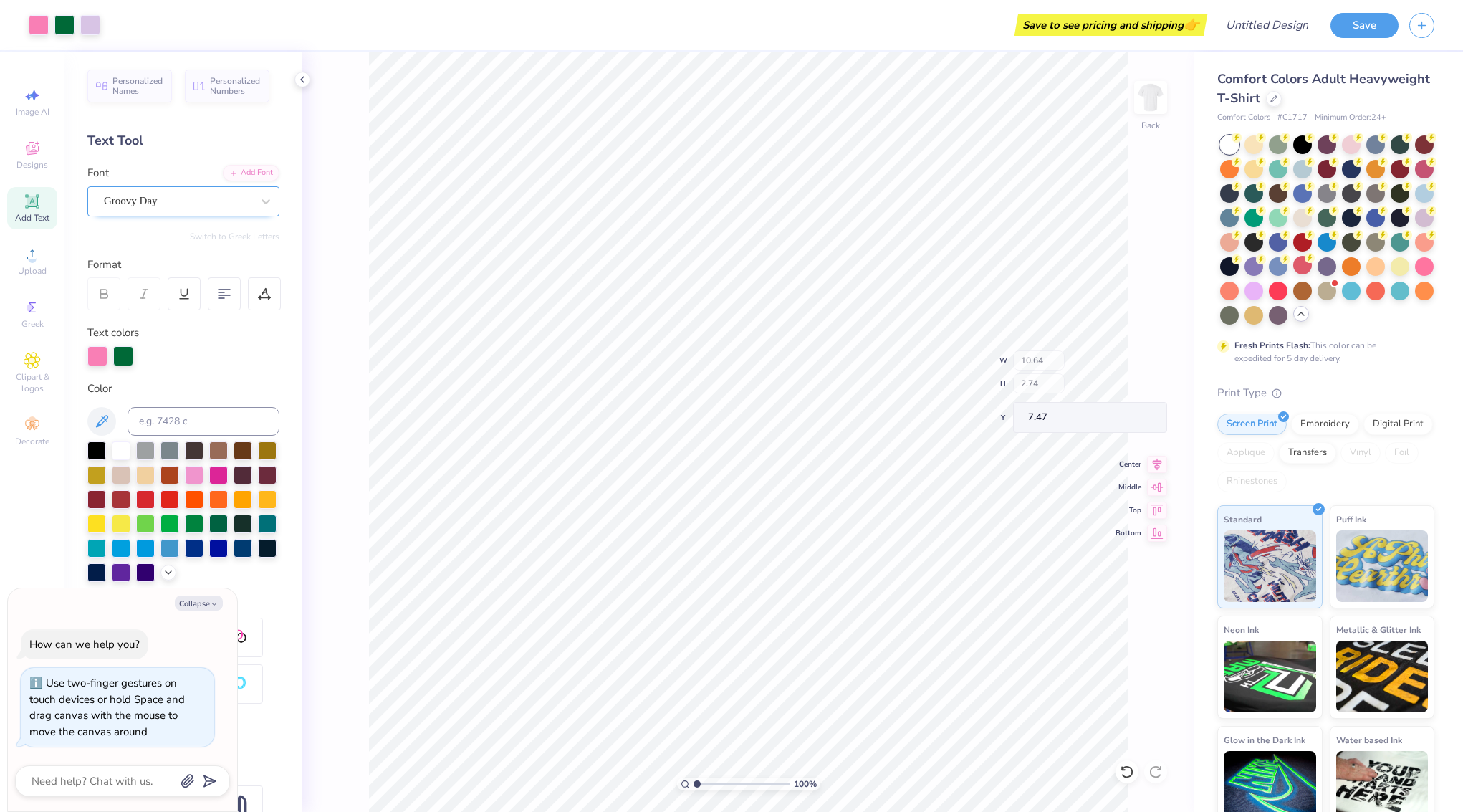
type input "7.45"
type textarea "x"
type input "2.09"
type input "0.99"
type input "4.71"
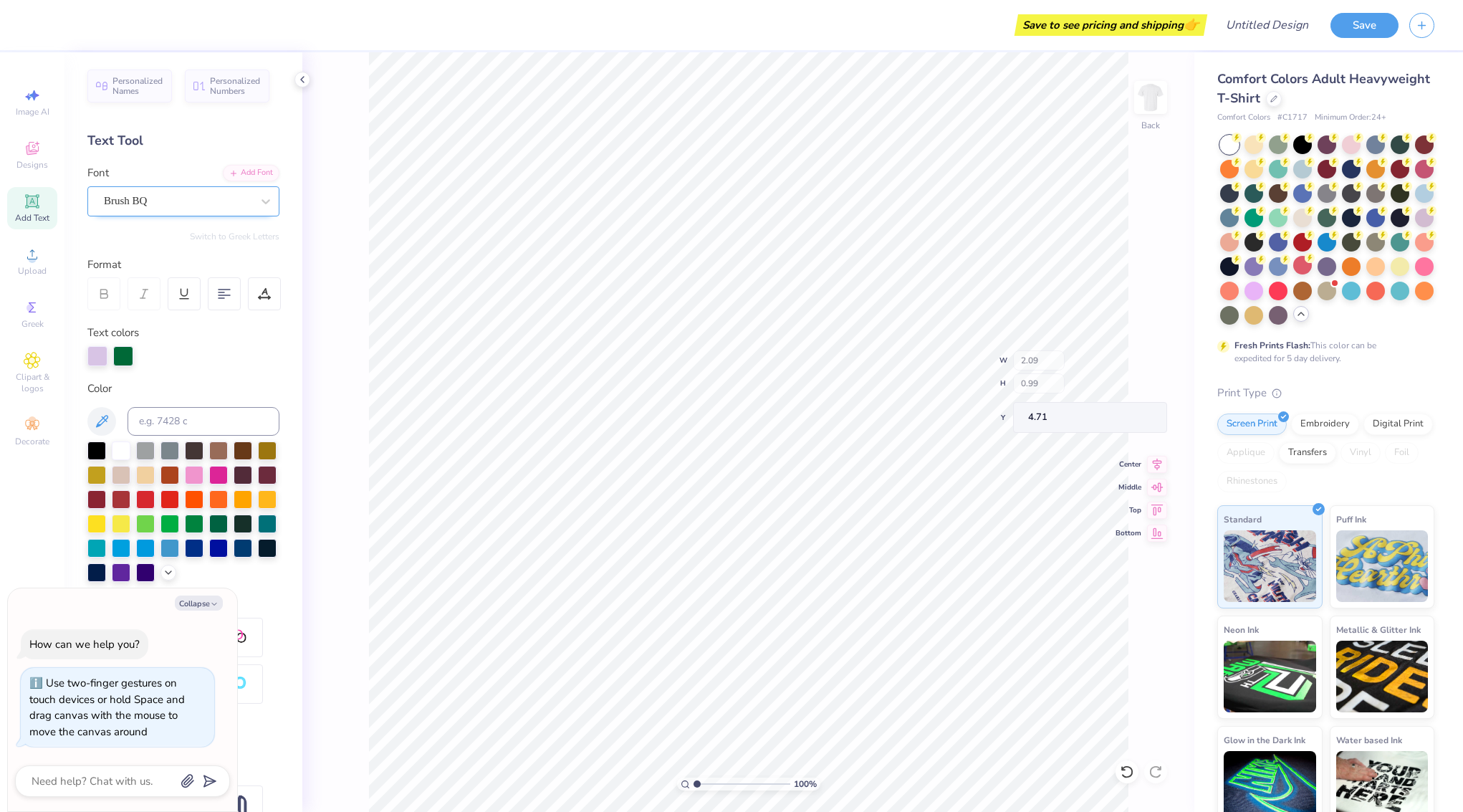
type textarea "x"
type input "2.38"
drag, startPoint x: 700, startPoint y: 783, endPoint x: 710, endPoint y: 782, distance: 10.0
click at [710, 782] on input "range" at bounding box center [742, 783] width 97 height 13
type textarea "x"
